Goal: Find specific page/section

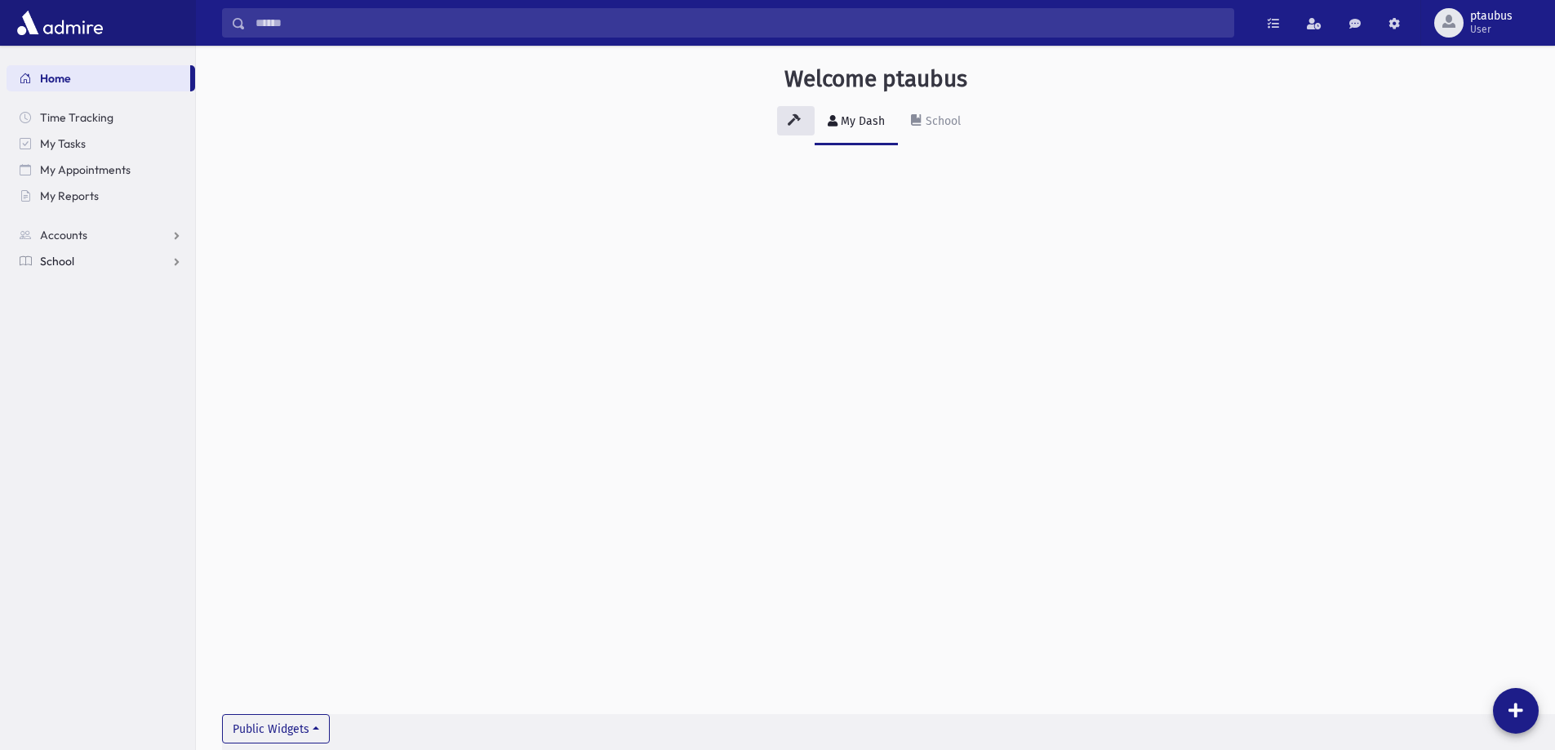
click at [73, 248] on link "School" at bounding box center [101, 261] width 189 height 26
click at [78, 294] on span "Students" at bounding box center [71, 287] width 45 height 15
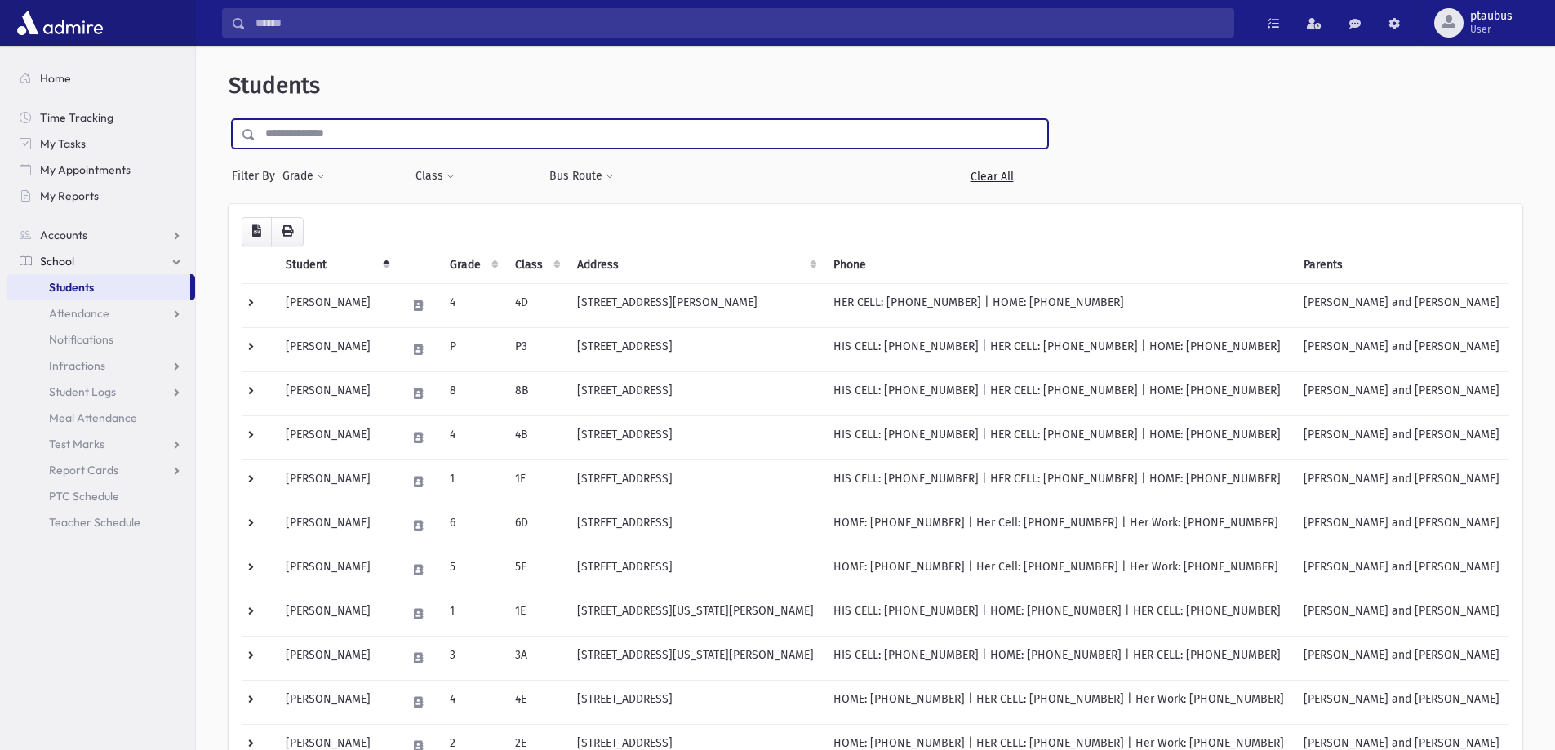
click at [381, 135] on input "text" at bounding box center [651, 133] width 792 height 29
type input "****"
click at [229, 119] on input "submit" at bounding box center [252, 130] width 46 height 22
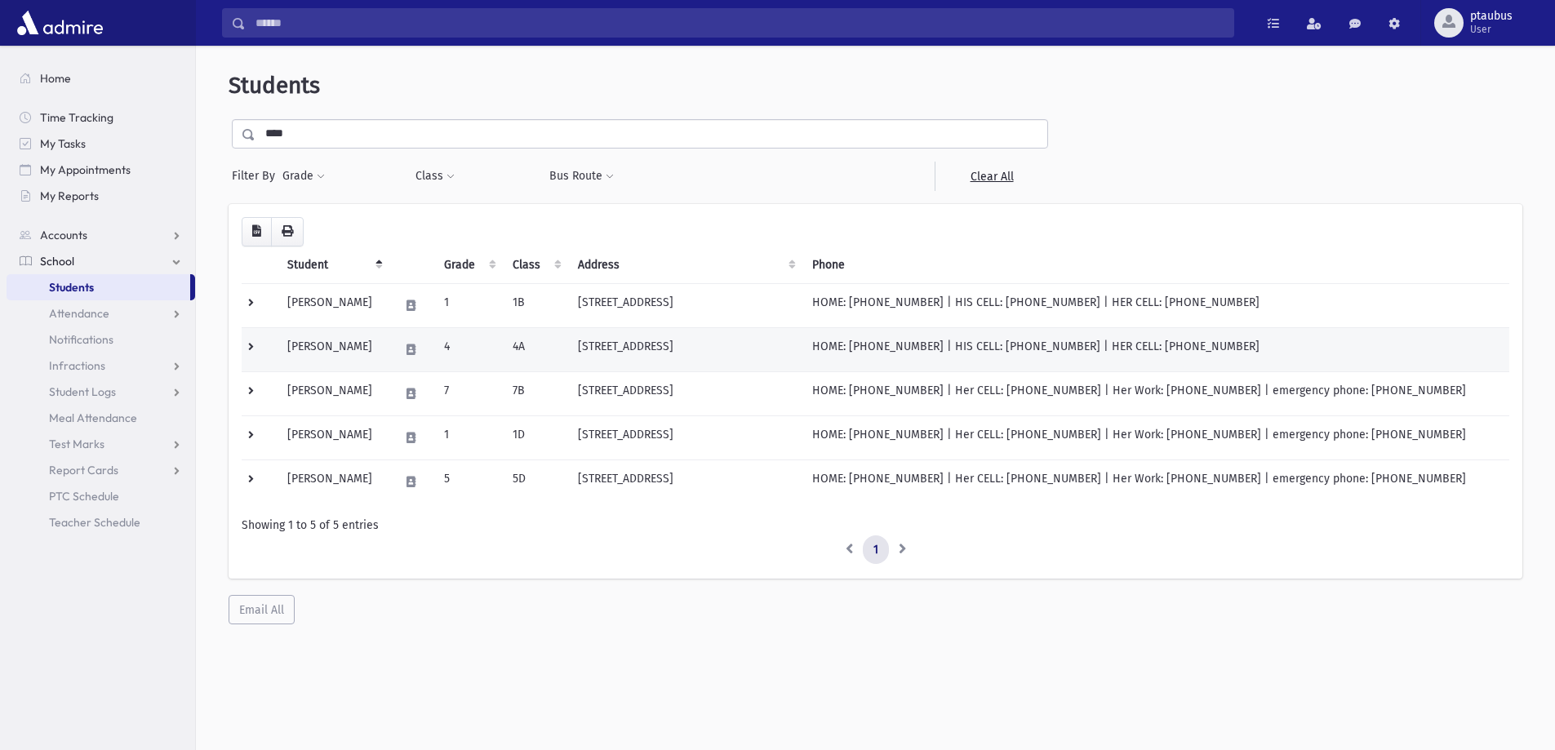
click at [630, 348] on td "84 North Crest Place Lakewood, NJ 08701" at bounding box center [685, 349] width 234 height 44
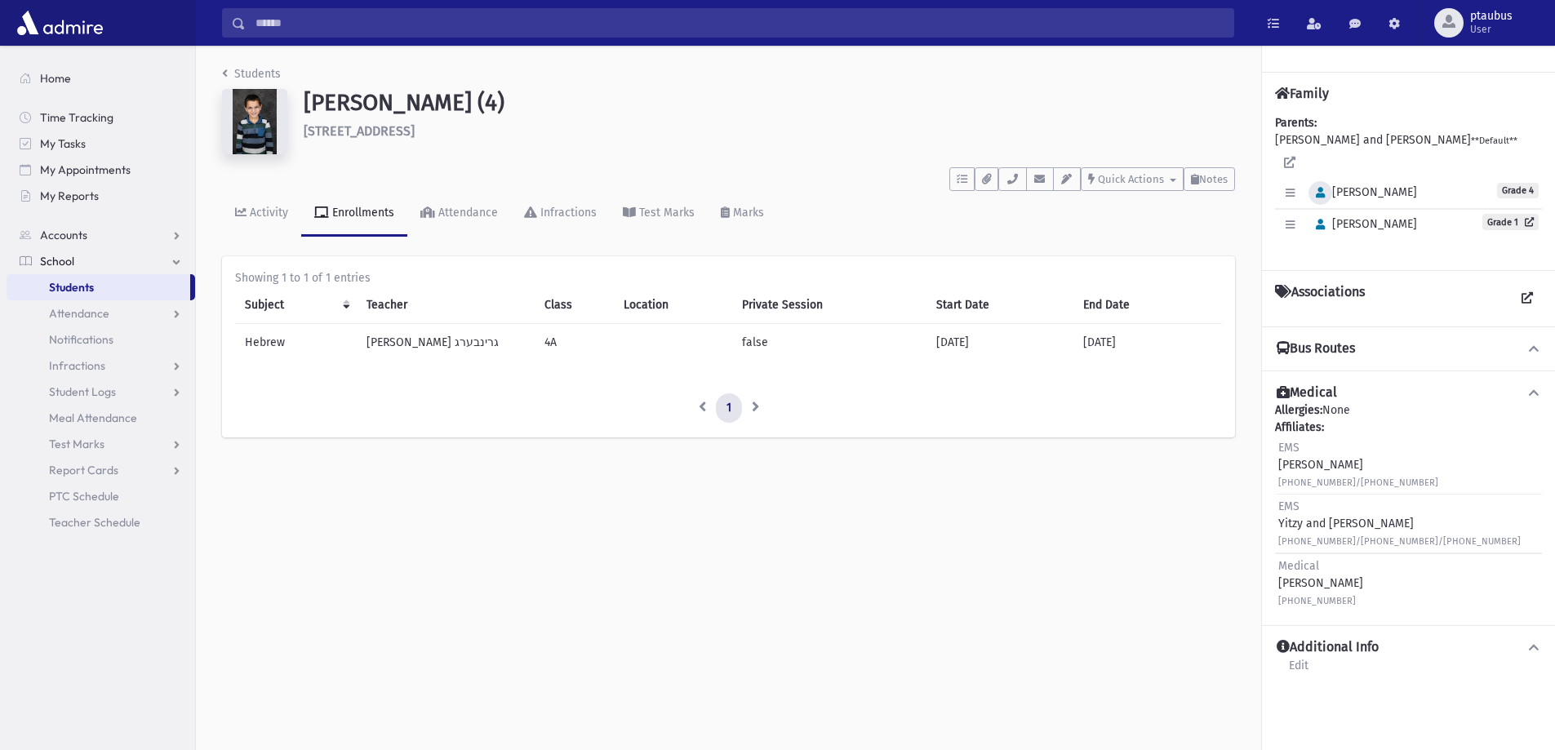
click at [1314, 184] on button "button" at bounding box center [1320, 193] width 24 height 24
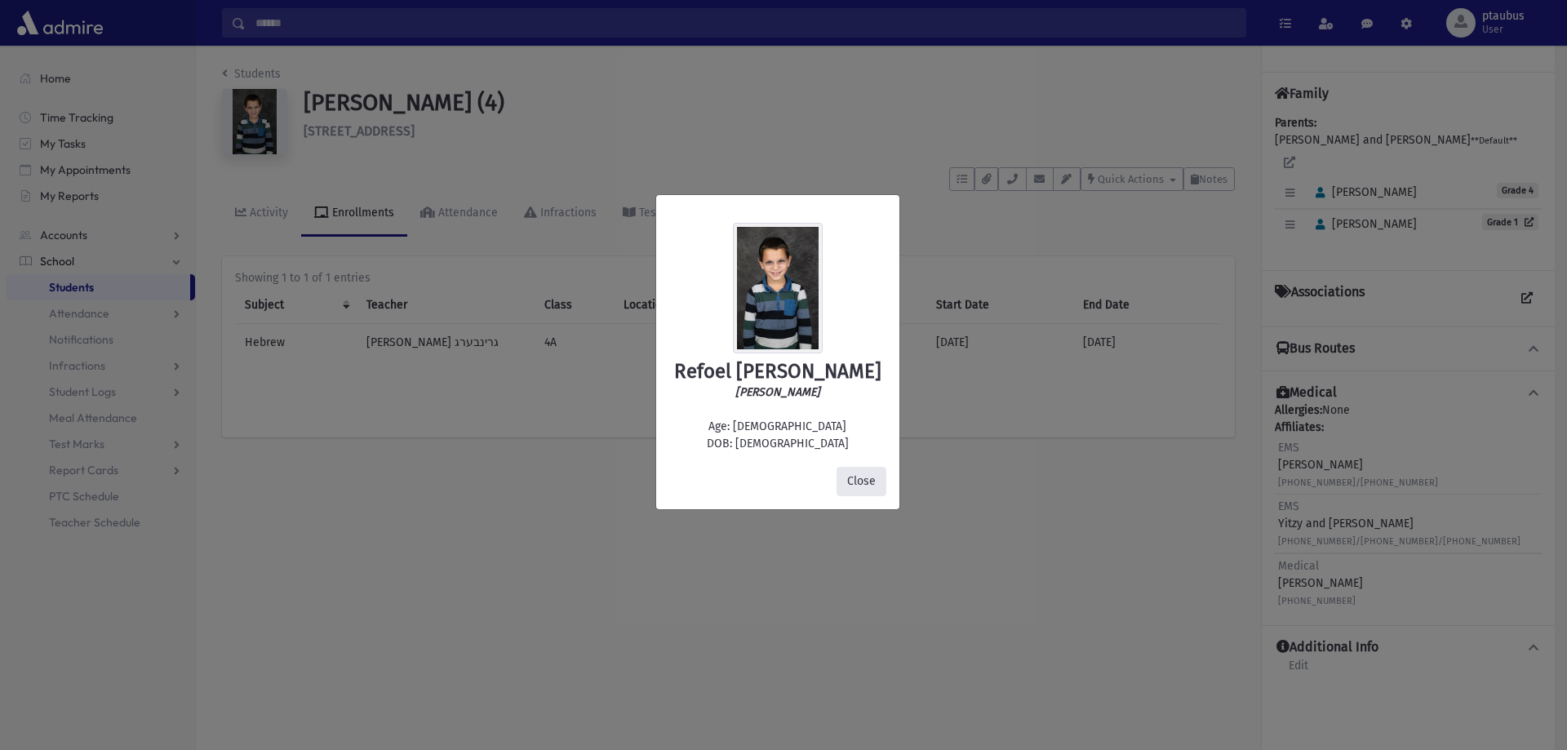
click at [867, 477] on button "Close" at bounding box center [862, 481] width 50 height 29
